Goal: Find specific page/section: Find specific page/section

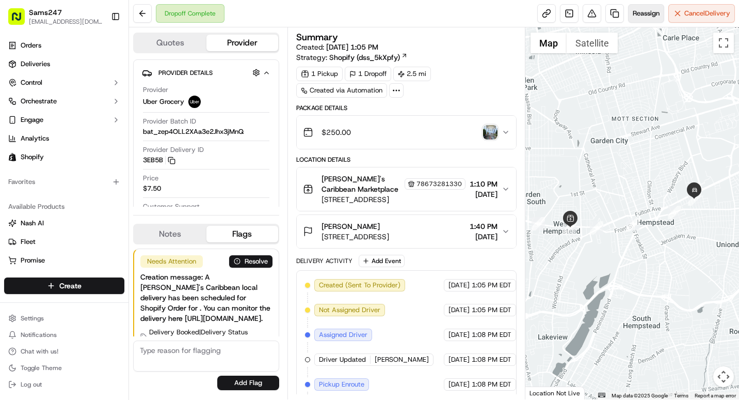
scroll to position [239, 0]
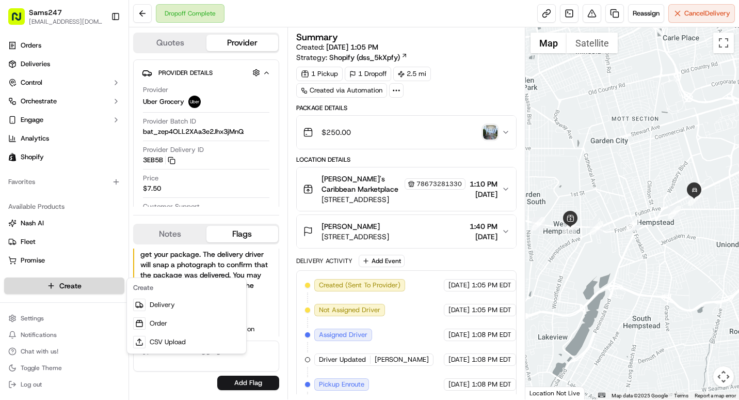
click at [62, 284] on html "Sams247 [EMAIL_ADDRESS][DOMAIN_NAME] Toggle Sidebar Orders Deliveries Control O…" at bounding box center [369, 200] width 739 height 400
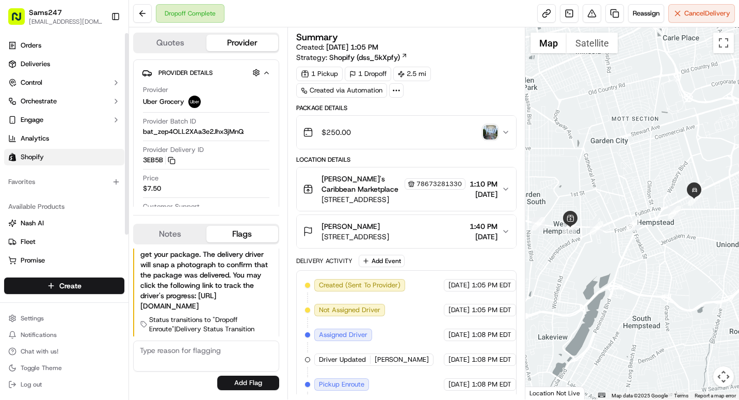
click at [43, 156] on span "Shopify" at bounding box center [32, 156] width 23 height 9
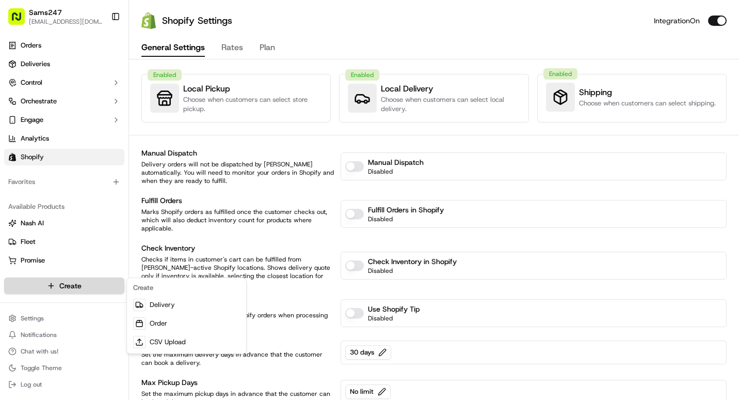
click at [81, 285] on html "Sams247 [EMAIL_ADDRESS][DOMAIN_NAME] Toggle Sidebar Orders Deliveries Control O…" at bounding box center [369, 200] width 739 height 400
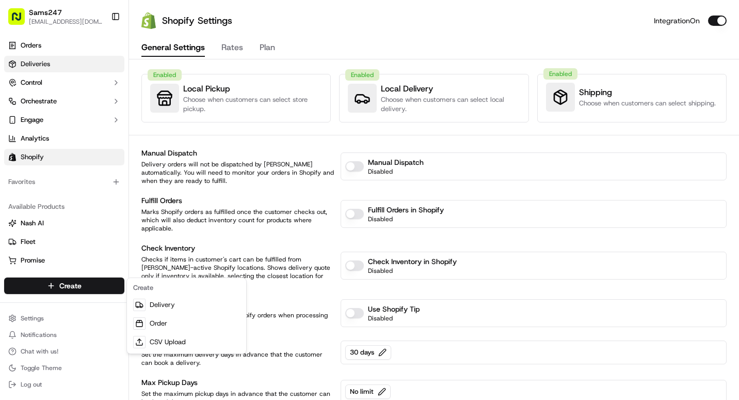
click at [31, 61] on html "Sams247 [EMAIL_ADDRESS][DOMAIN_NAME] Toggle Sidebar Orders Deliveries Control O…" at bounding box center [369, 200] width 739 height 400
